Goal: Information Seeking & Learning: Learn about a topic

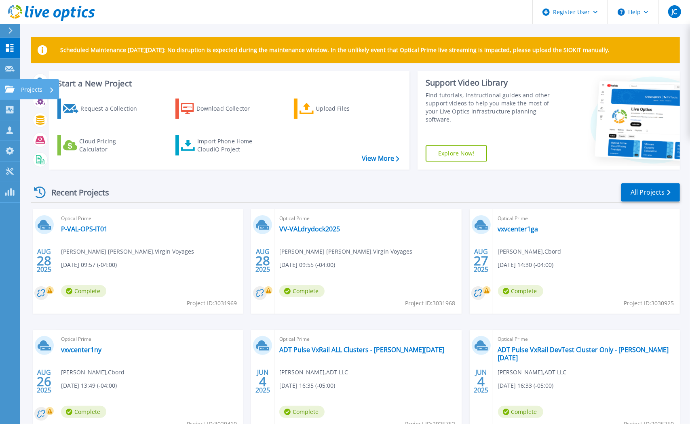
click at [5, 92] on icon at bounding box center [10, 89] width 10 height 7
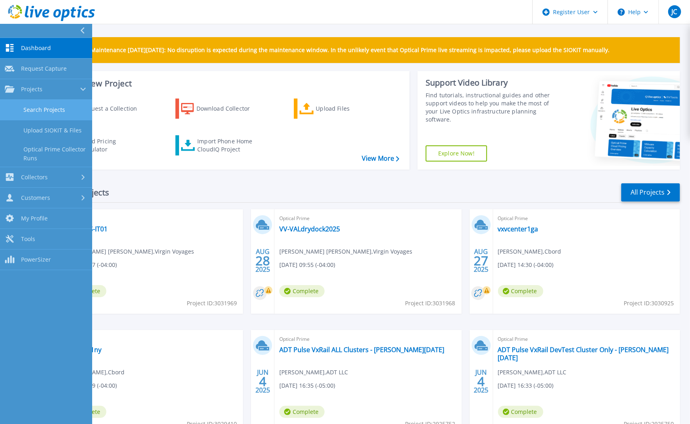
click at [45, 110] on link "Search Projects" at bounding box center [46, 110] width 92 height 21
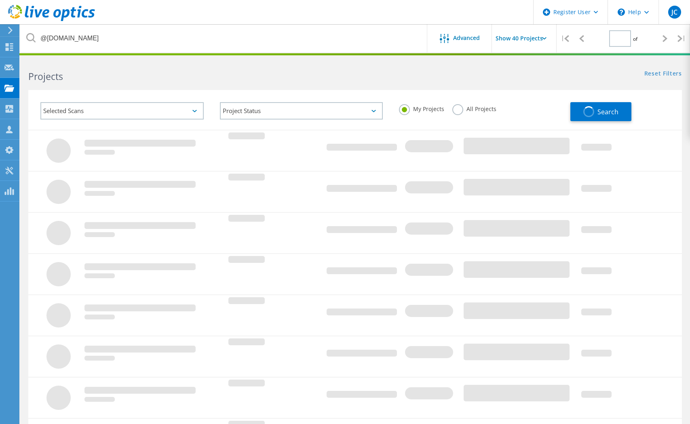
type input "1"
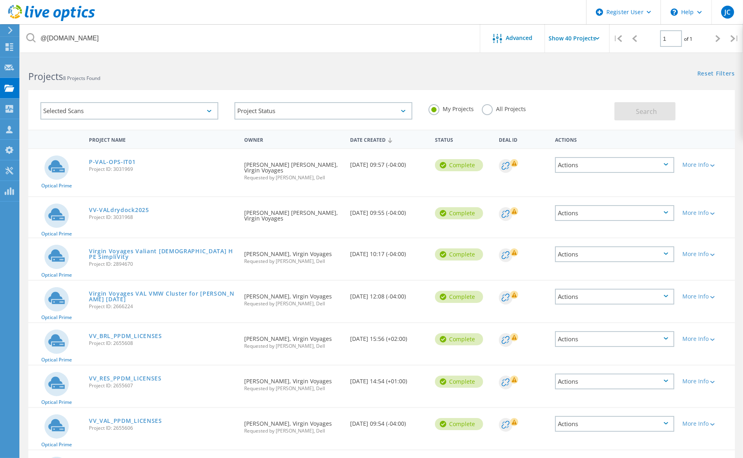
click at [487, 111] on label "All Projects" at bounding box center [504, 108] width 44 height 8
click at [0, 0] on input "All Projects" at bounding box center [0, 0] width 0 height 0
click at [639, 110] on span "Search" at bounding box center [646, 111] width 21 height 9
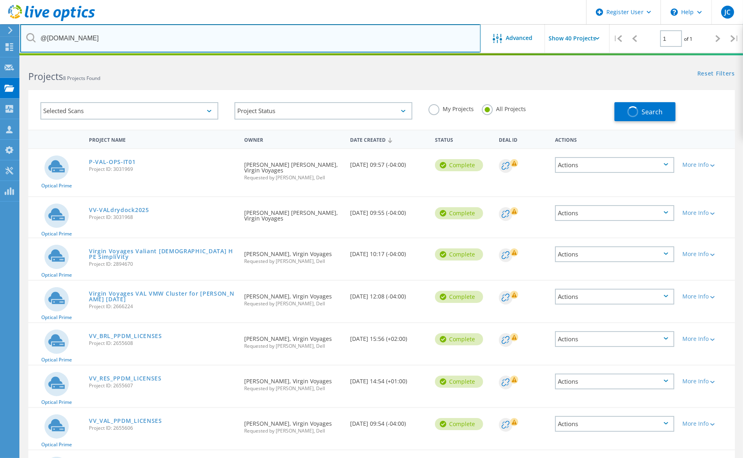
drag, startPoint x: 112, startPoint y: 33, endPoint x: -150, endPoint y: 25, distance: 262.0
click at [0, 25] on html "Register User \n Help Explore Helpful Articles Contact Support JC Dell User Jes…" at bounding box center [371, 262] width 743 height 525
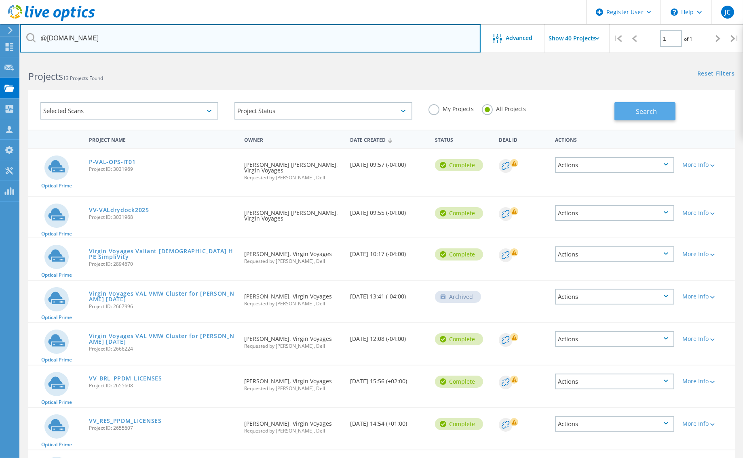
type input "@ADT.COM"
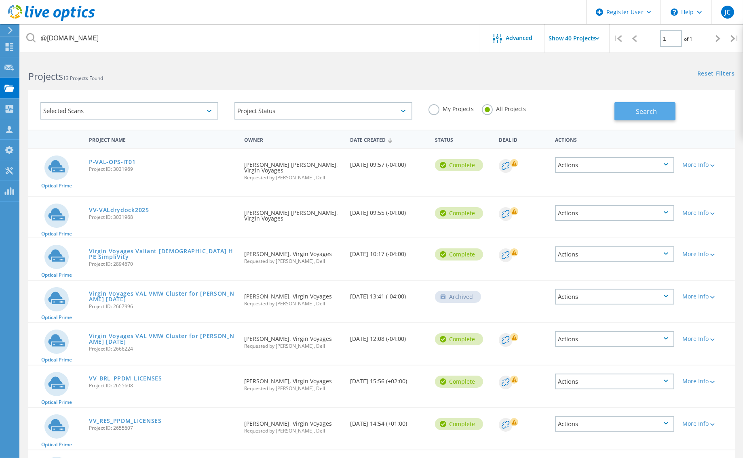
click at [647, 114] on span "Search" at bounding box center [646, 111] width 21 height 9
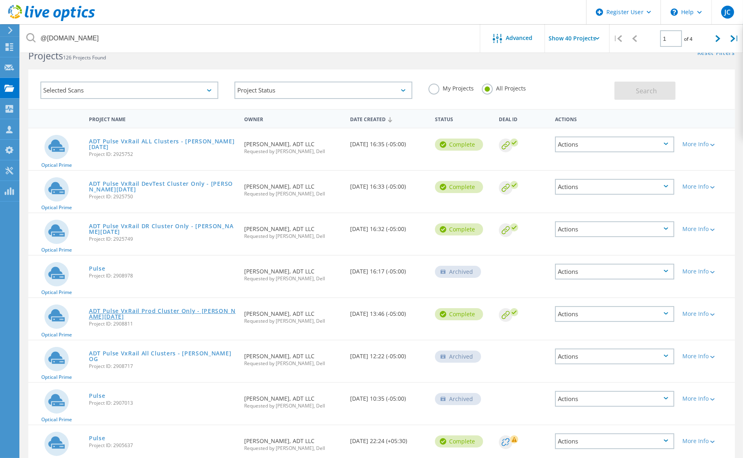
scroll to position [36, 0]
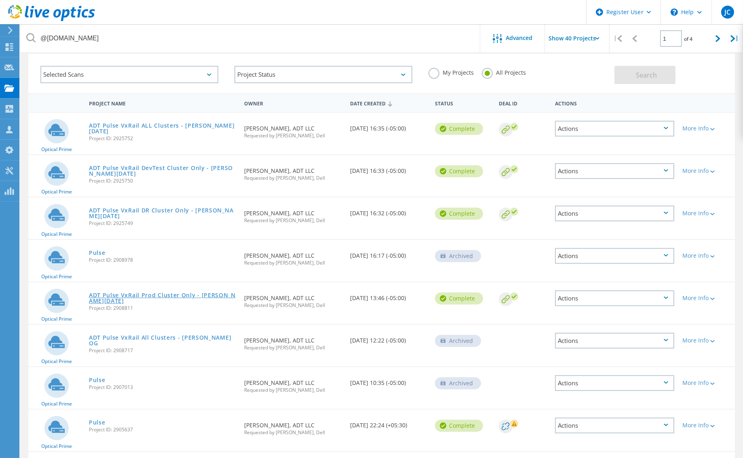
click at [188, 295] on link "ADT Pulse VxRail Prod Cluster Only - [PERSON_NAME][DATE]" at bounding box center [163, 298] width 148 height 11
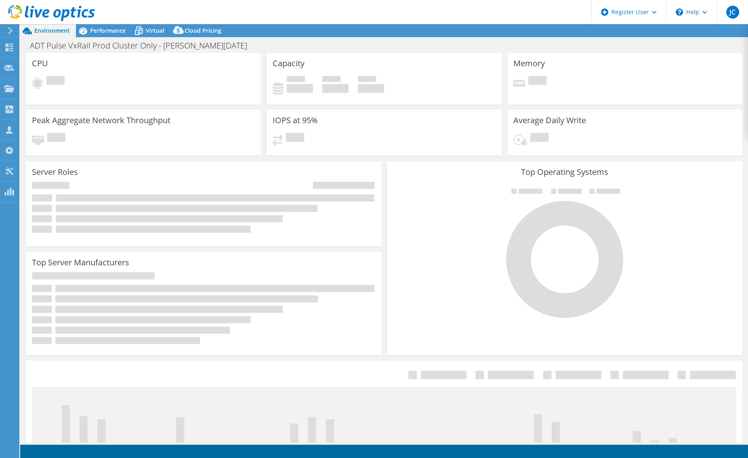
select select "USD"
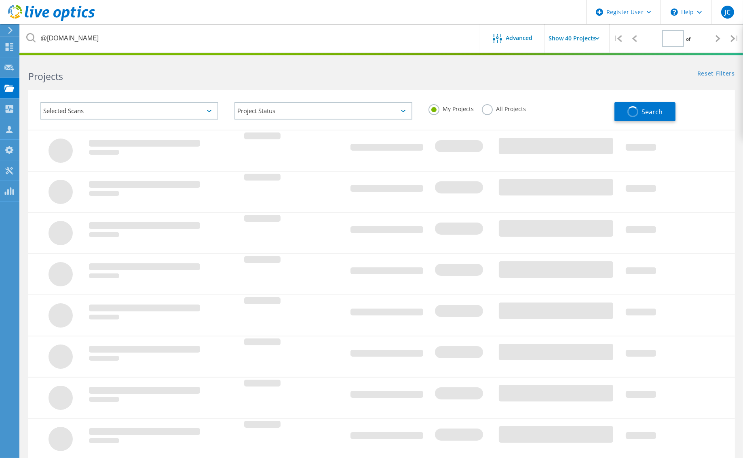
type input "1"
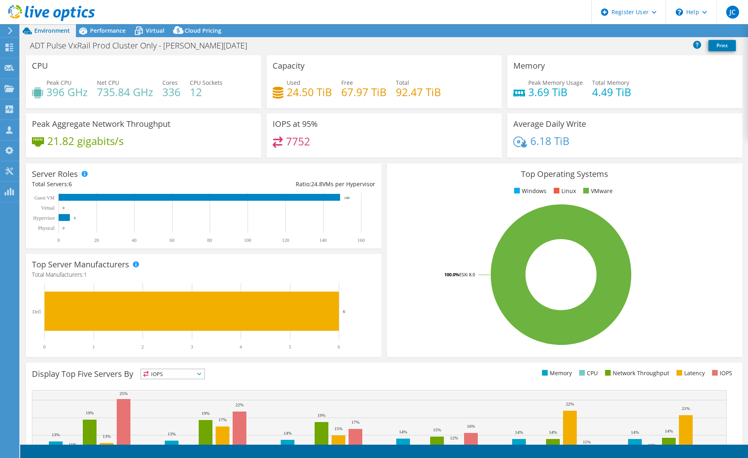
select select "USD"
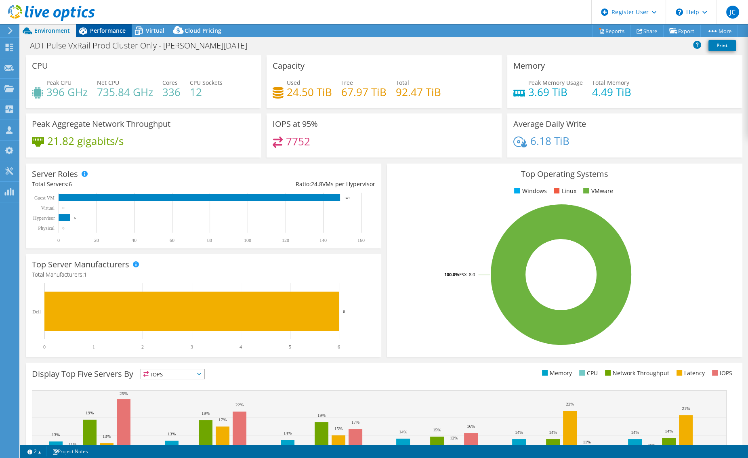
click at [102, 30] on span "Performance" at bounding box center [108, 31] width 36 height 8
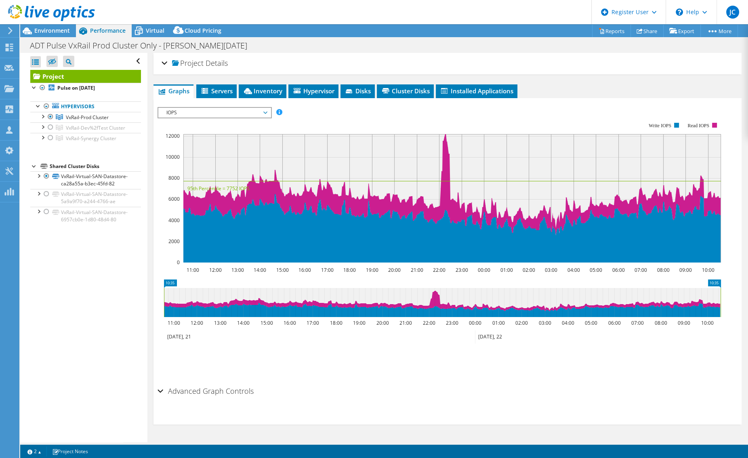
click at [233, 113] on span "IOPS" at bounding box center [214, 113] width 104 height 10
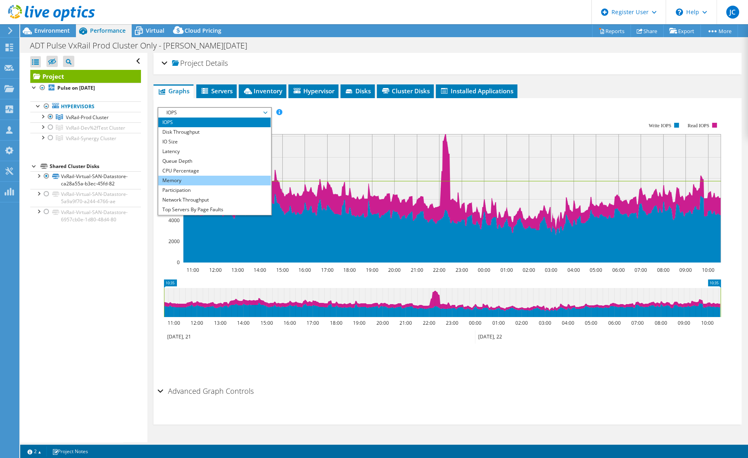
click at [222, 179] on li "Memory" at bounding box center [214, 181] width 112 height 10
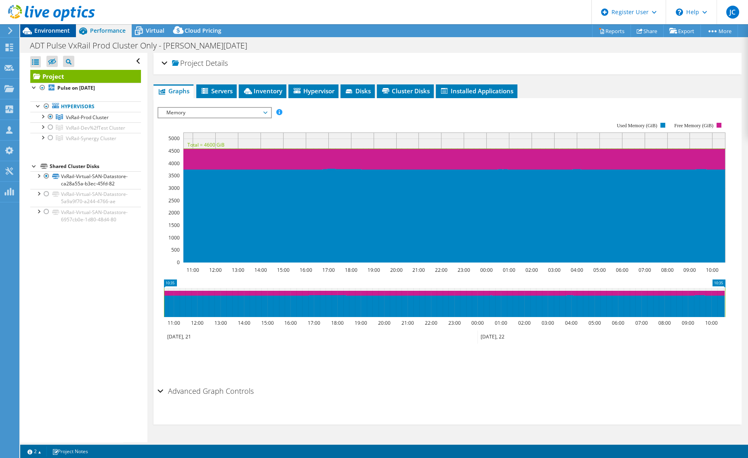
click at [50, 33] on span "Environment" at bounding box center [52, 31] width 36 height 8
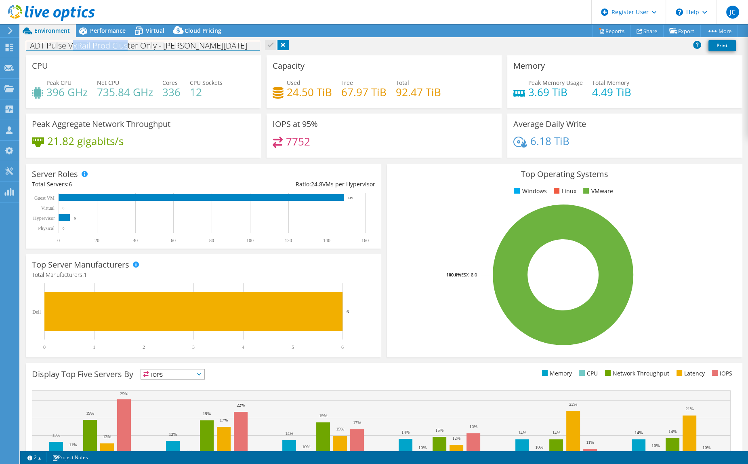
drag, startPoint x: 73, startPoint y: 45, endPoint x: 125, endPoint y: 44, distance: 52.5
click at [125, 44] on h1 "ADT Pulse VxRail Prod Cluster Only - Jesse May 22 2025" at bounding box center [143, 45] width 234 height 9
click at [391, 48] on div "ADT Pulse VxRail Prod Cluster Only - Jesse May 22 2025 Print" at bounding box center [384, 45] width 728 height 15
click at [106, 33] on span "Performance" at bounding box center [108, 31] width 36 height 8
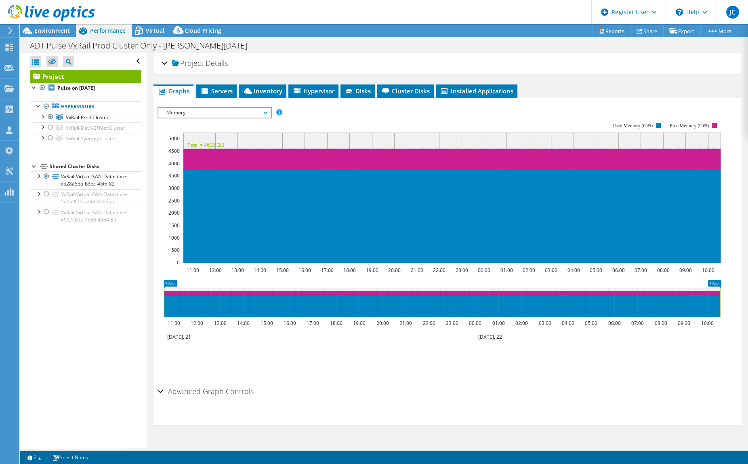
click at [246, 110] on span "Memory" at bounding box center [214, 113] width 104 height 10
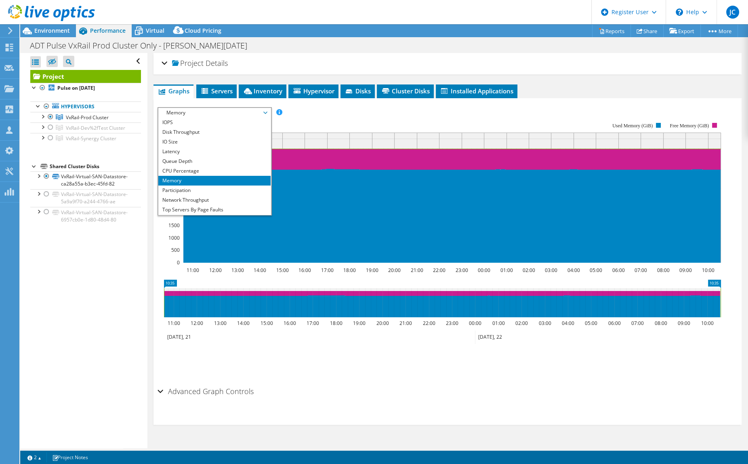
click at [229, 183] on li "Memory" at bounding box center [214, 181] width 112 height 10
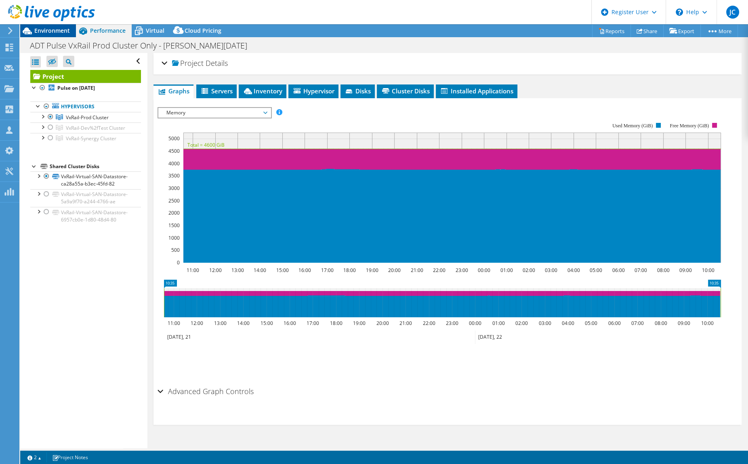
click at [55, 34] on span "Environment" at bounding box center [52, 31] width 36 height 8
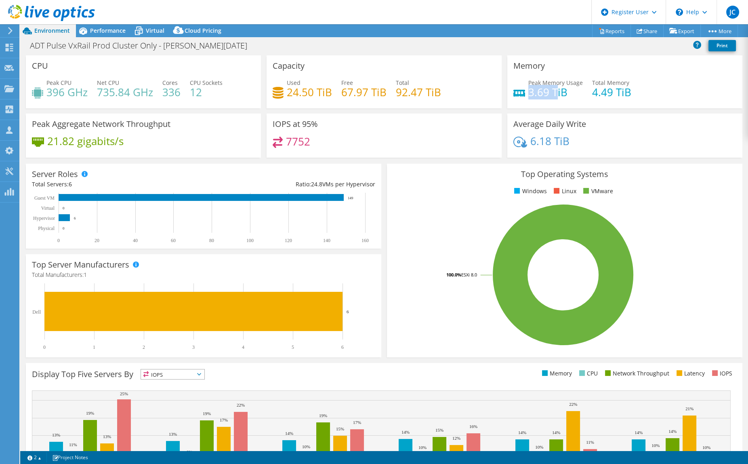
drag, startPoint x: 525, startPoint y: 90, endPoint x: 551, endPoint y: 90, distance: 25.9
click at [552, 90] on h4 "3.69 TiB" at bounding box center [556, 92] width 55 height 9
drag, startPoint x: 587, startPoint y: 93, endPoint x: 629, endPoint y: 93, distance: 42.4
click at [629, 93] on div "Peak Memory Usage 3.69 TiB Total Memory 4.49 TiB" at bounding box center [625, 91] width 223 height 26
click at [101, 36] on div "Performance" at bounding box center [104, 30] width 56 height 13
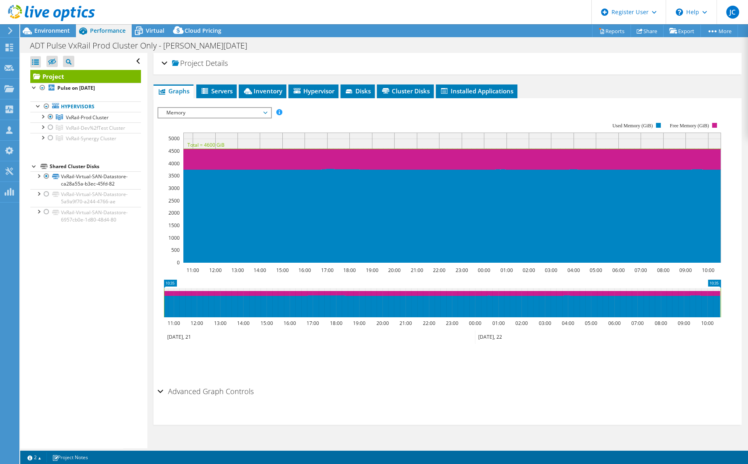
click at [509, 56] on div "Project Details" at bounding box center [448, 63] width 572 height 17
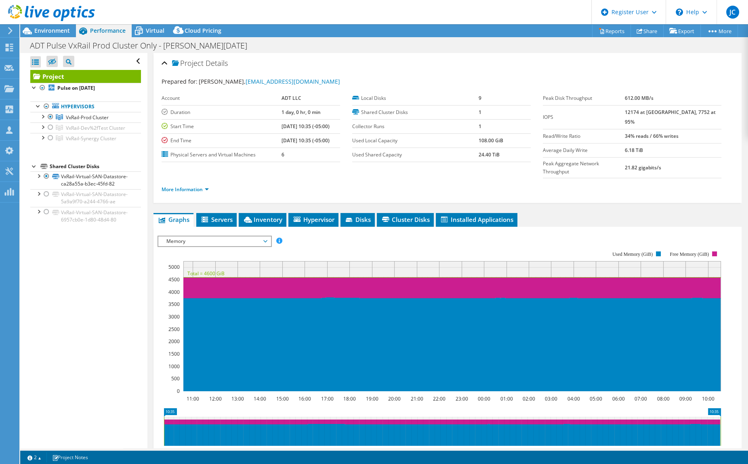
click at [68, 292] on div "Open All Close All Hide Excluded Nodes Project Tree Filter" at bounding box center [83, 250] width 127 height 395
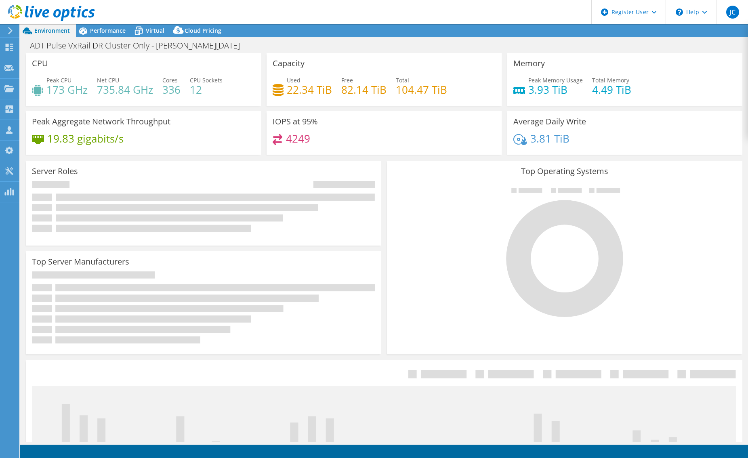
select select "USD"
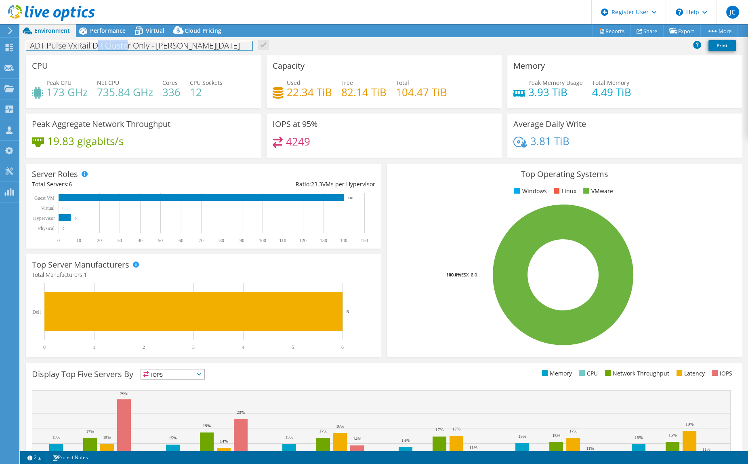
drag, startPoint x: 97, startPoint y: 47, endPoint x: 128, endPoint y: 45, distance: 30.8
click at [128, 45] on h1 "ADT Pulse VxRail DR Cluster Only - [PERSON_NAME][DATE]" at bounding box center [139, 45] width 226 height 9
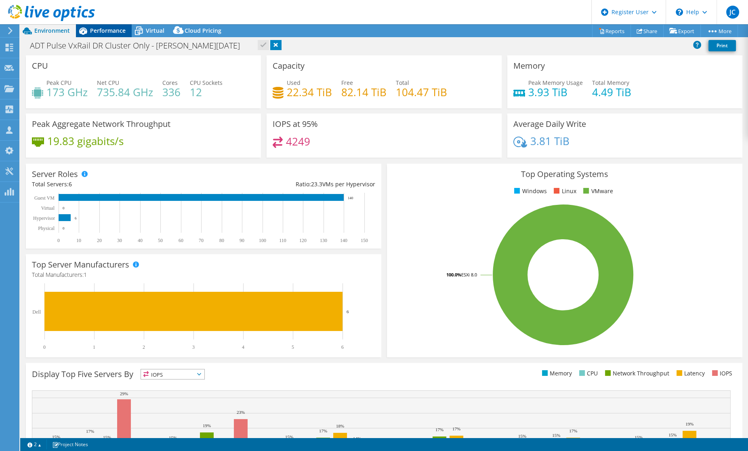
click at [109, 33] on span "Performance" at bounding box center [108, 31] width 36 height 8
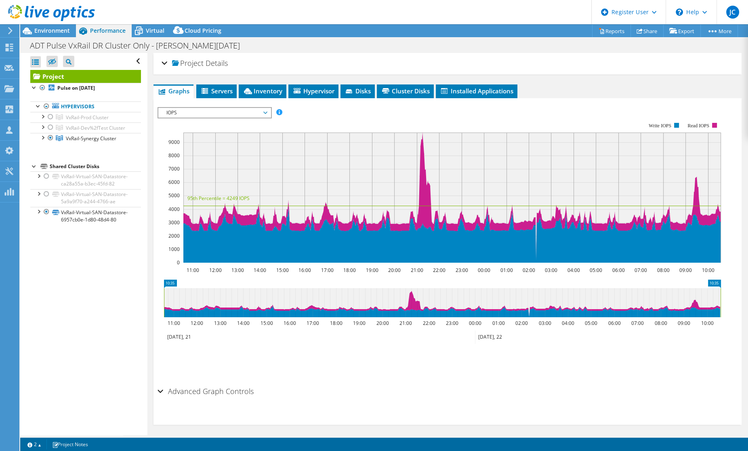
click at [249, 115] on span "IOPS" at bounding box center [214, 113] width 104 height 10
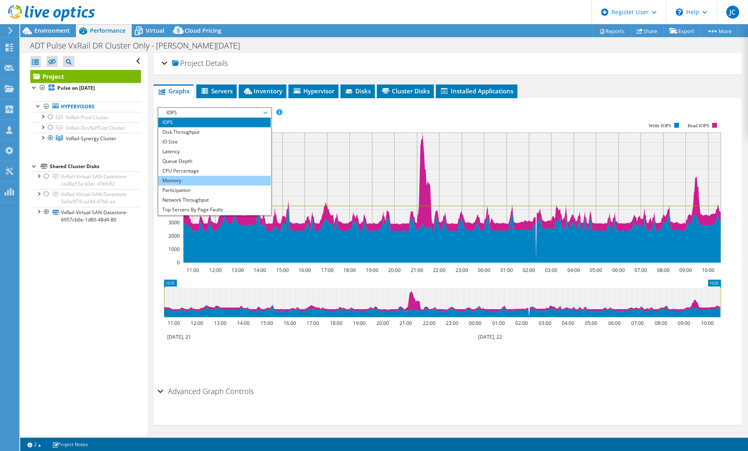
click at [226, 177] on li "Memory" at bounding box center [214, 181] width 112 height 10
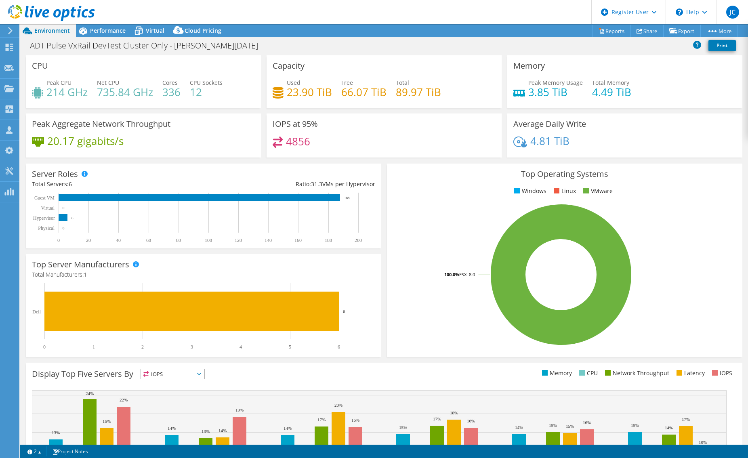
select select "USD"
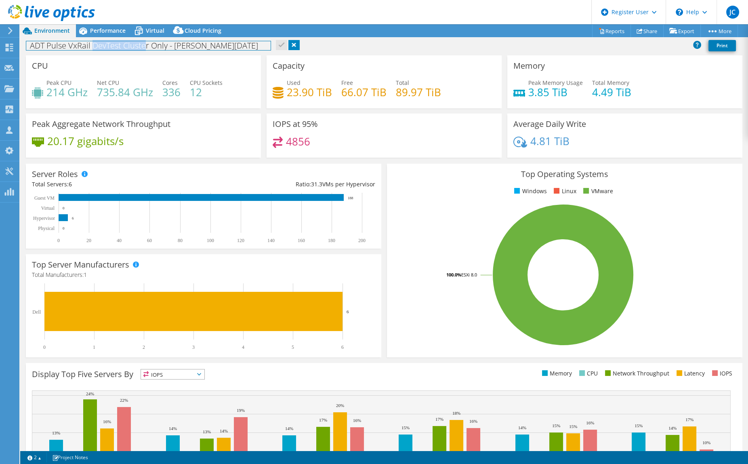
drag, startPoint x: 94, startPoint y: 50, endPoint x: 144, endPoint y: 45, distance: 50.3
click at [144, 45] on h1 "ADT Pulse VxRail DevTest Cluster Only - Jesse May 22 2025" at bounding box center [148, 45] width 244 height 9
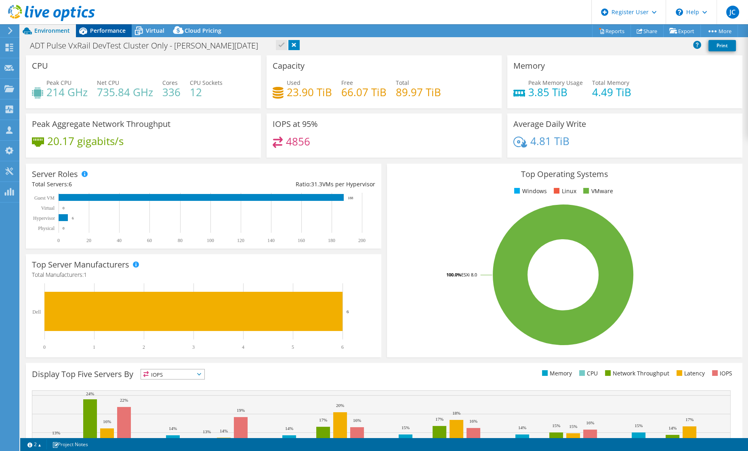
click at [115, 32] on span "Performance" at bounding box center [108, 31] width 36 height 8
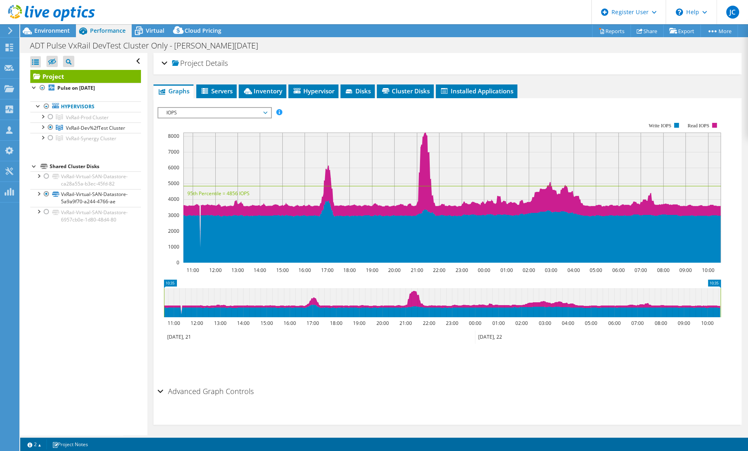
click at [177, 112] on span "IOPS" at bounding box center [214, 113] width 104 height 10
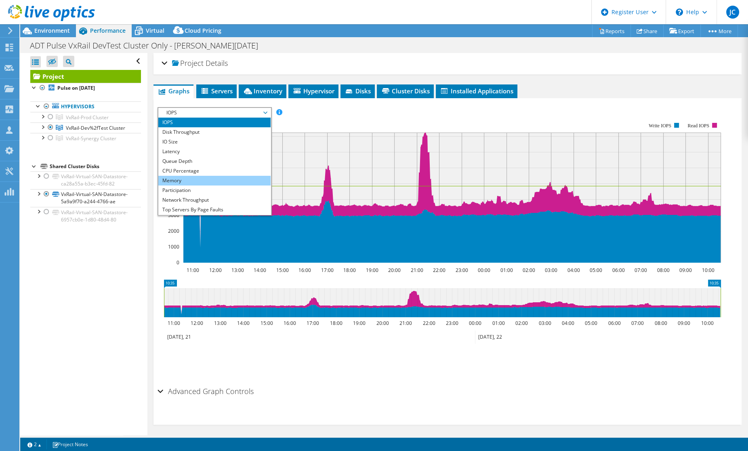
click at [196, 181] on li "Memory" at bounding box center [214, 181] width 112 height 10
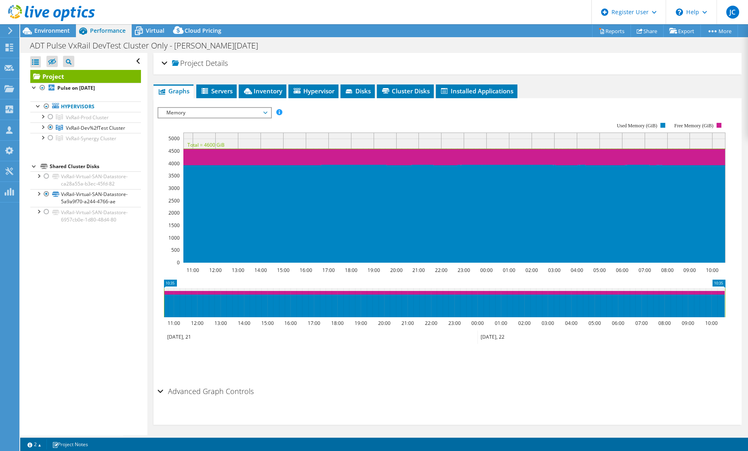
scroll to position [2, 0]
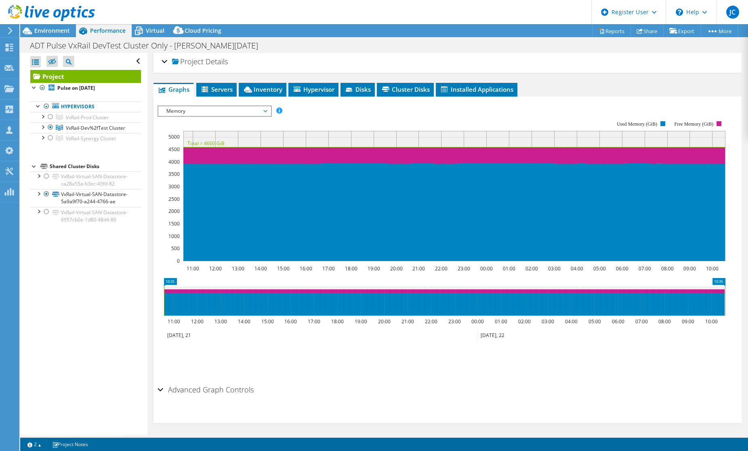
click at [159, 389] on div "Advanced Graph Controls" at bounding box center [448, 389] width 580 height 17
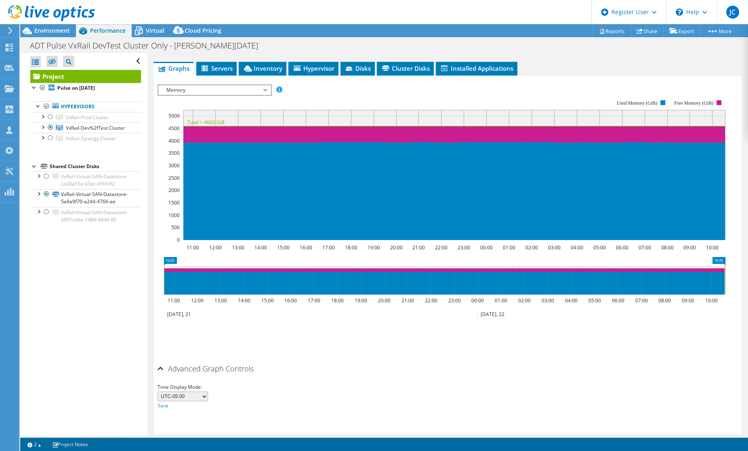
scroll to position [34, 0]
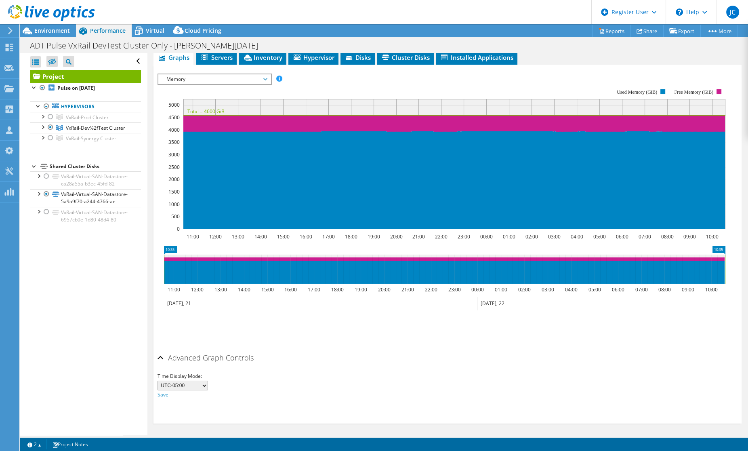
click at [160, 358] on div "Advanced Graph Controls" at bounding box center [448, 358] width 580 height 17
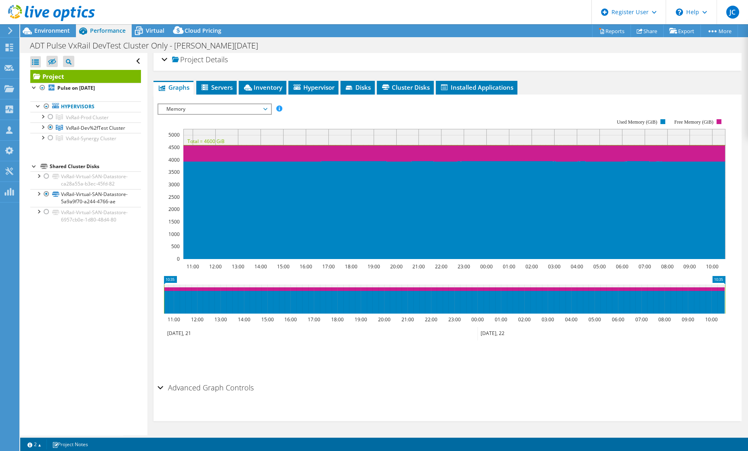
scroll to position [2, 0]
